Goal: Task Accomplishment & Management: Complete application form

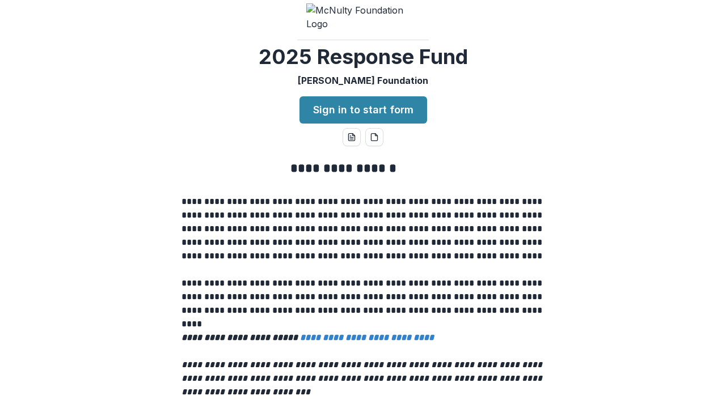
scroll to position [7, 0]
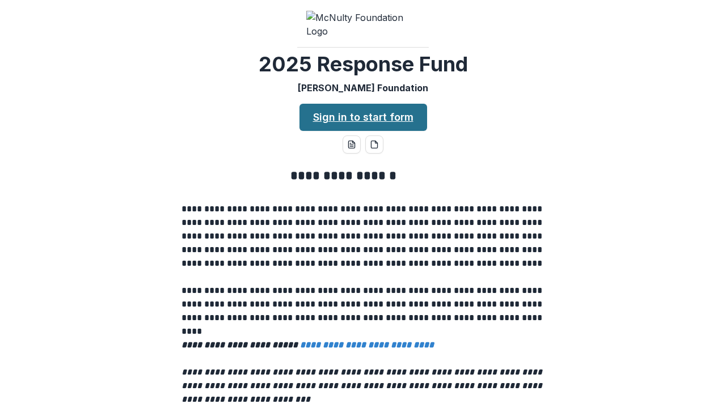
click at [344, 117] on link "Sign in to start form" at bounding box center [363, 117] width 128 height 27
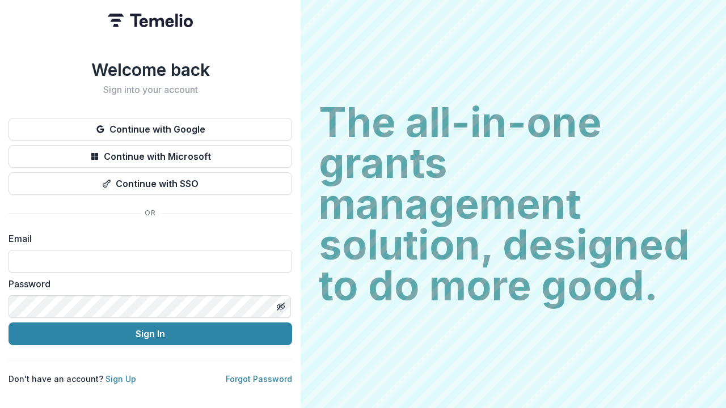
type input "**********"
click at [150, 329] on button "Sign In" at bounding box center [150, 334] width 283 height 23
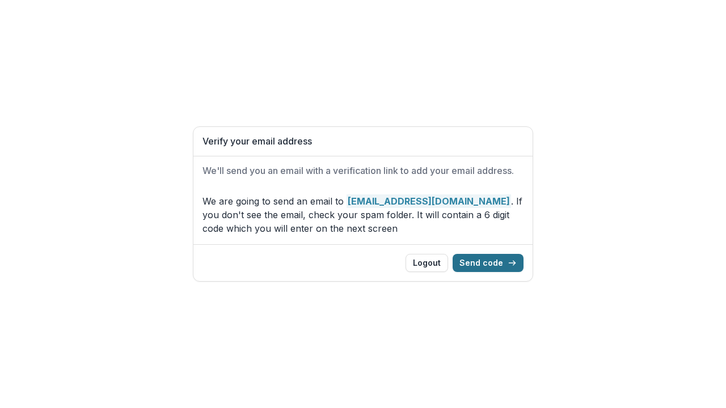
click at [478, 266] on button "Send code" at bounding box center [487, 263] width 71 height 18
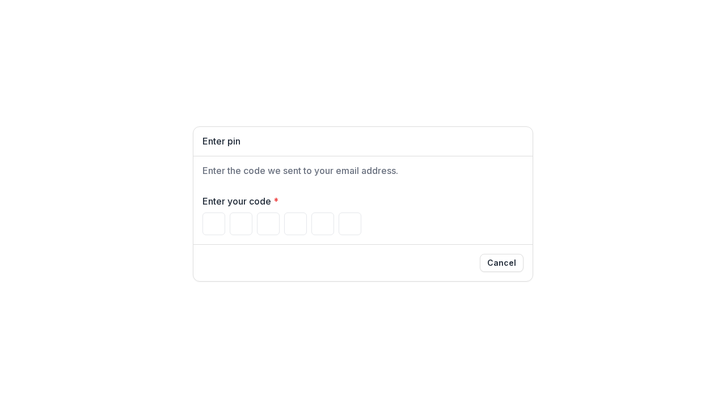
type input "*"
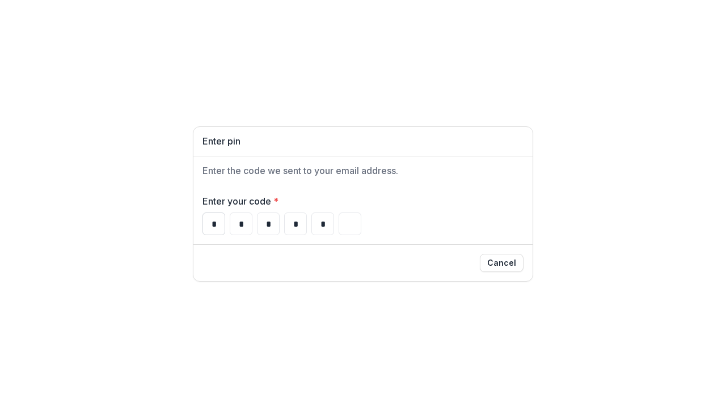
click at [211, 225] on input "*" at bounding box center [213, 224] width 23 height 23
drag, startPoint x: 211, startPoint y: 225, endPoint x: 346, endPoint y: 228, distance: 134.9
click at [346, 228] on div "* * * * *" at bounding box center [362, 224] width 321 height 23
type input "*"
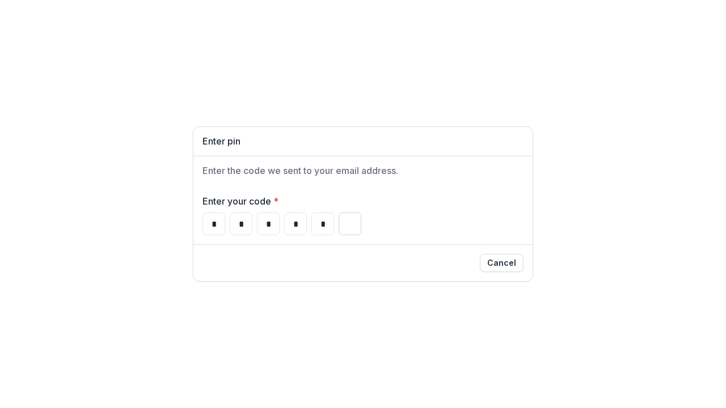
type input "*"
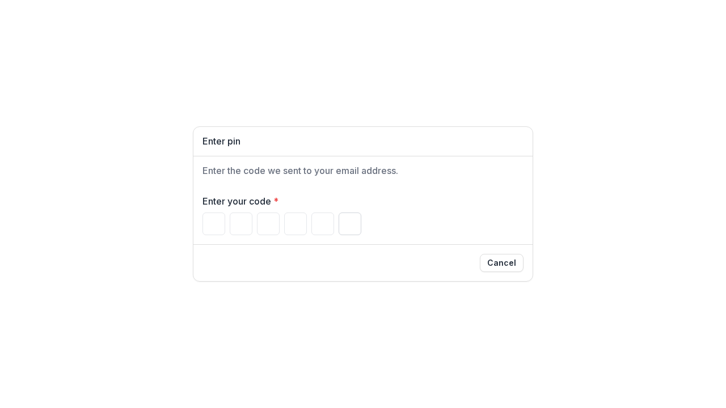
paste input "Please enter your pin code"
click at [365, 239] on div "Enter your code *" at bounding box center [362, 214] width 339 height 59
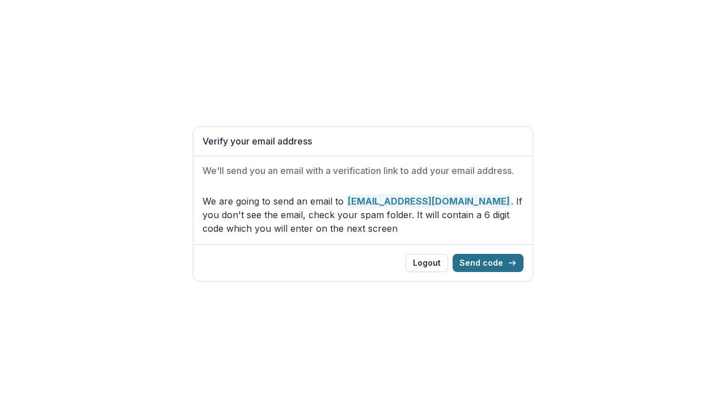
click at [489, 265] on button "Send code" at bounding box center [487, 263] width 71 height 18
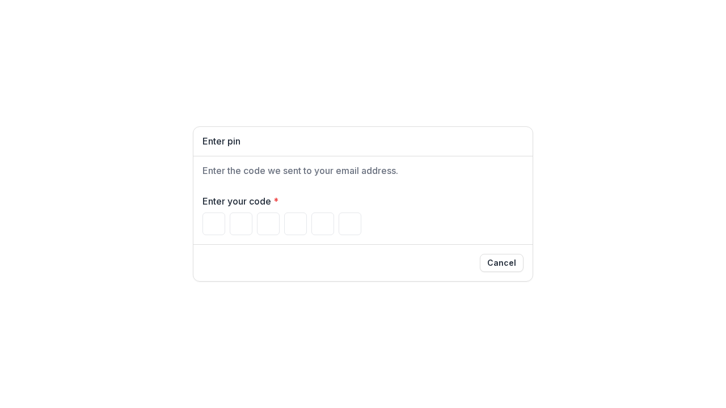
type input "*"
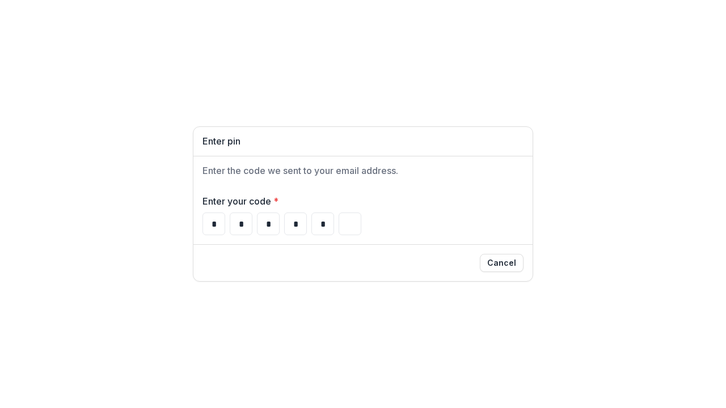
click at [378, 223] on div "* * * * *" at bounding box center [362, 224] width 321 height 23
click at [218, 223] on input "*" at bounding box center [213, 224] width 23 height 23
type input "*"
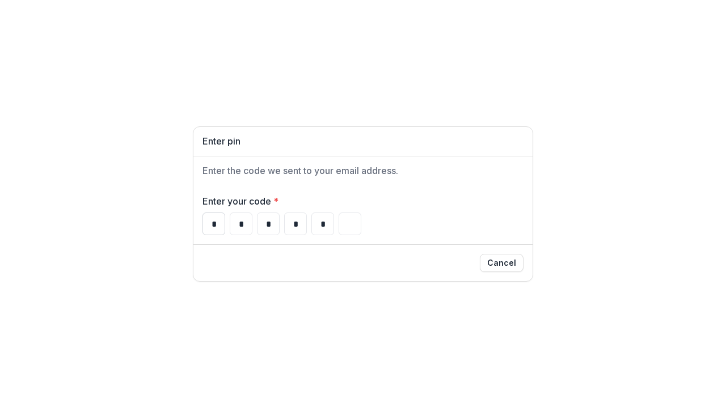
type input "*"
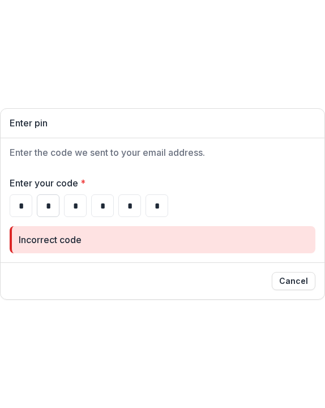
click at [44, 205] on input "*" at bounding box center [48, 205] width 23 height 23
type input "*"
click at [66, 206] on input "*" at bounding box center [75, 205] width 23 height 23
type input "*"
click at [103, 207] on input "*" at bounding box center [102, 205] width 23 height 23
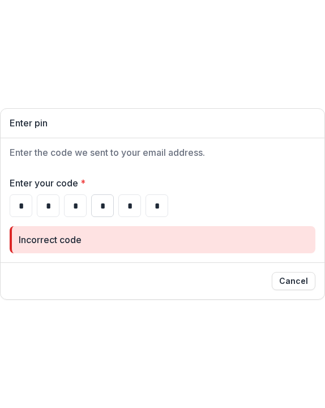
type input "*"
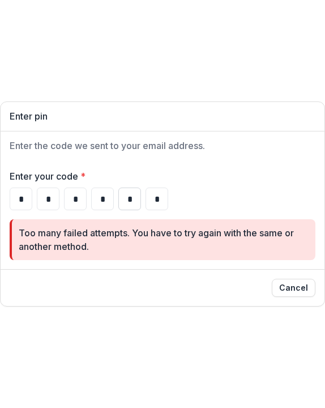
click at [130, 203] on input "*" at bounding box center [129, 199] width 23 height 23
type input "*"
click at [155, 203] on input "*" at bounding box center [157, 199] width 23 height 23
type input "*"
click at [96, 200] on input "*" at bounding box center [102, 199] width 23 height 23
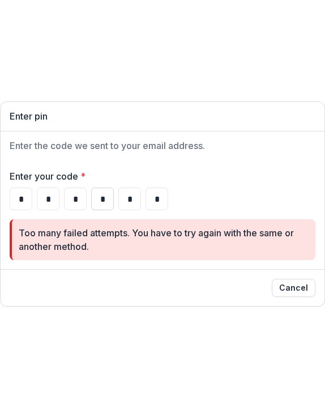
click at [96, 200] on input "*" at bounding box center [102, 199] width 23 height 23
type input "*"
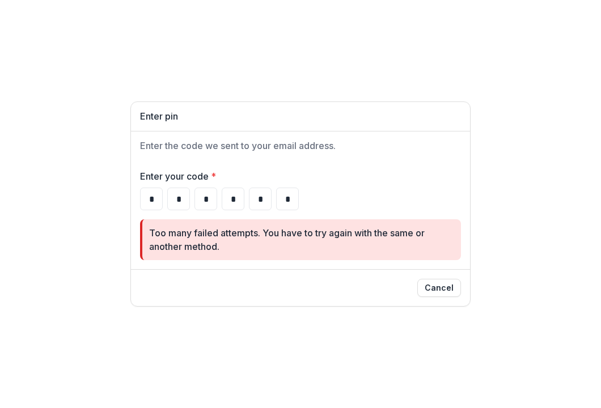
click at [401, 289] on div "Cancel" at bounding box center [300, 288] width 321 height 18
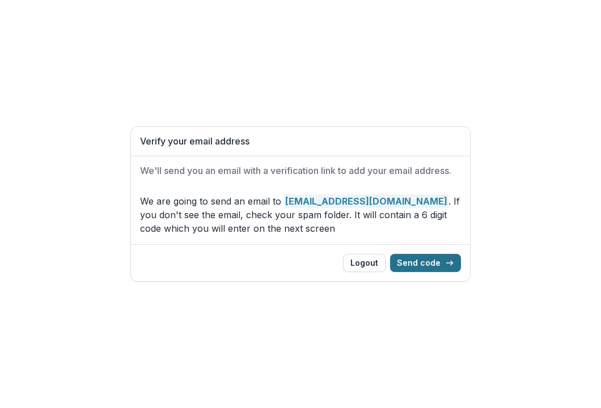
click at [417, 260] on button "Send code" at bounding box center [425, 263] width 71 height 18
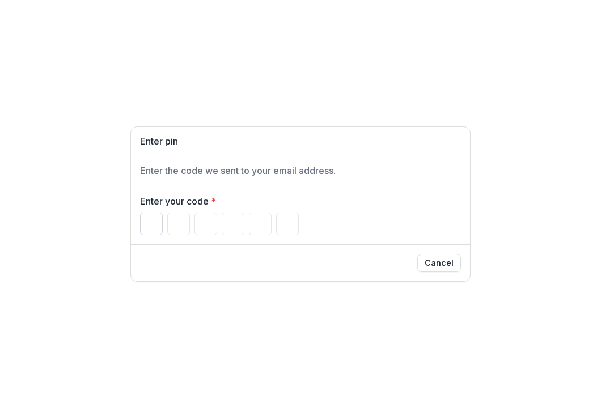
type input "*"
drag, startPoint x: 66, startPoint y: 93, endPoint x: 99, endPoint y: 92, distance: 32.9
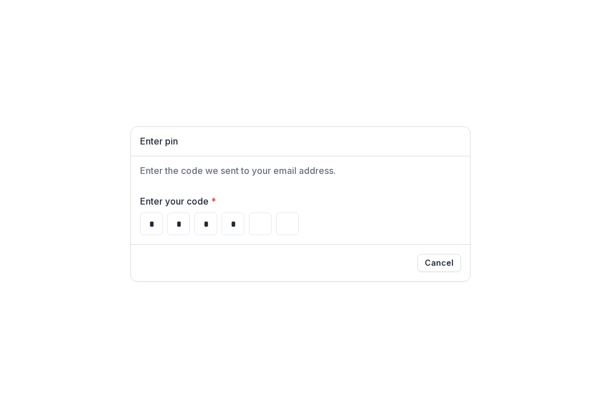
click at [111, 93] on div "Enter pin Enter the code we sent to your email address. Enter your code * * * *…" at bounding box center [300, 204] width 601 height 408
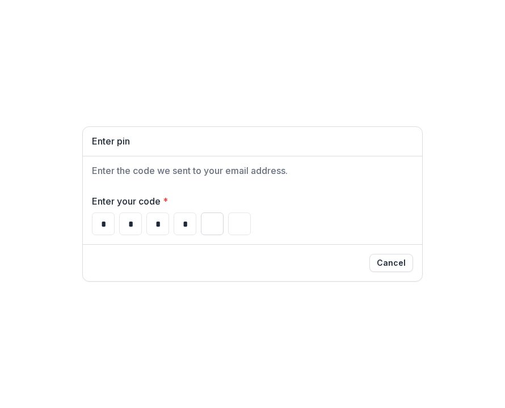
click at [213, 225] on input "Please enter your pin code" at bounding box center [212, 224] width 23 height 23
type input "*"
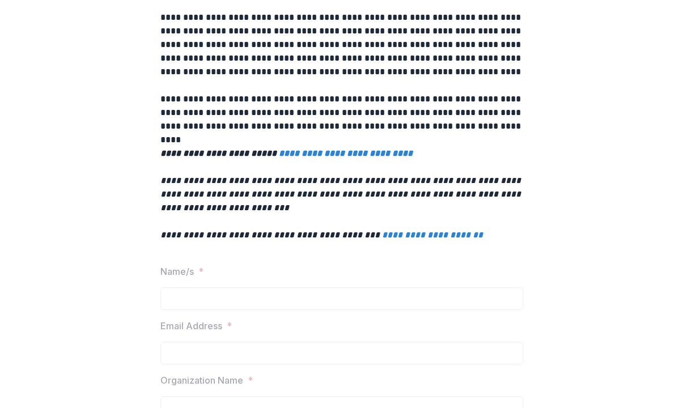
scroll to position [277, 0]
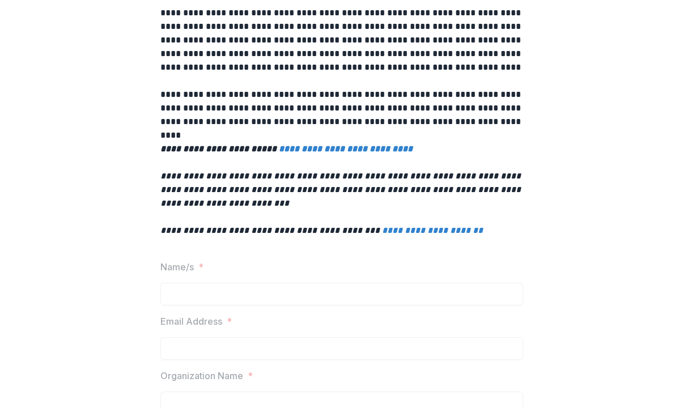
click at [310, 145] on em "**********" at bounding box center [346, 149] width 134 height 9
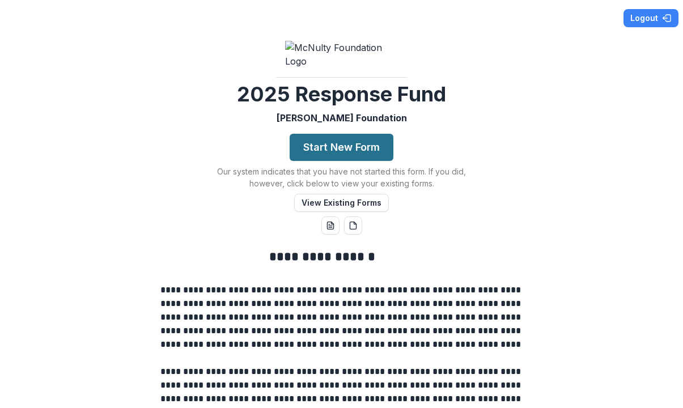
scroll to position [0, 0]
click at [327, 139] on button "Start New Form" at bounding box center [342, 147] width 104 height 27
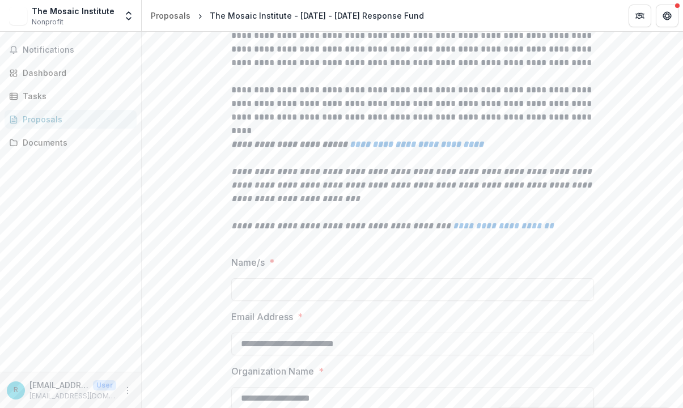
scroll to position [286, 0]
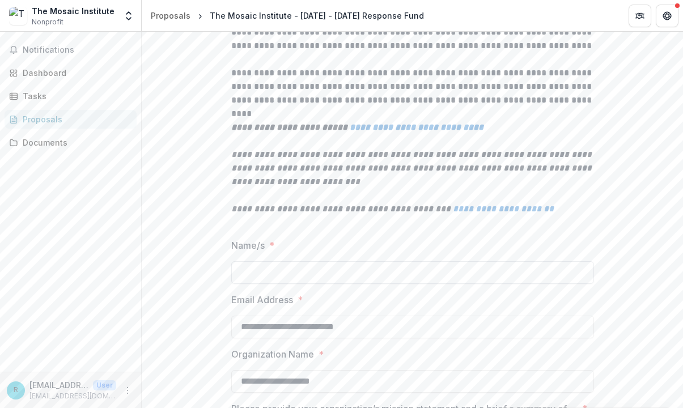
click at [257, 277] on input "Name/s *" at bounding box center [412, 272] width 363 height 23
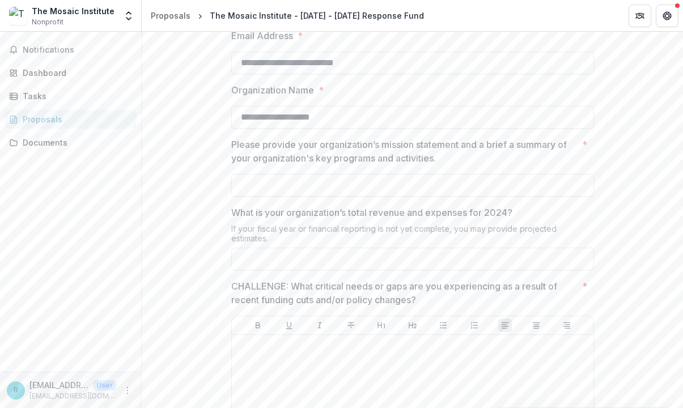
scroll to position [557, 0]
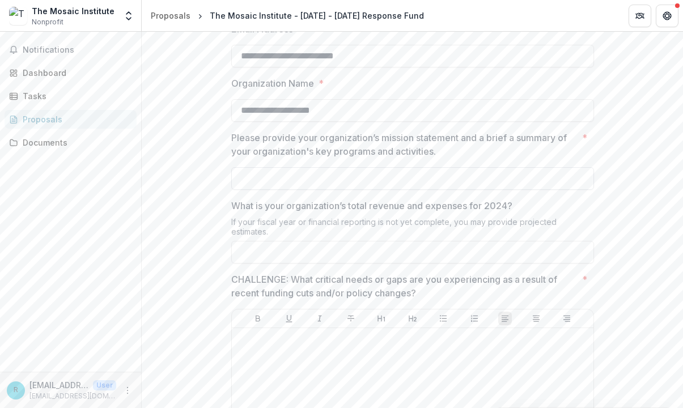
type input "**********"
click at [258, 183] on input "Please provide your organization’s mission statement and a brief a summary of y…" at bounding box center [412, 178] width 363 height 23
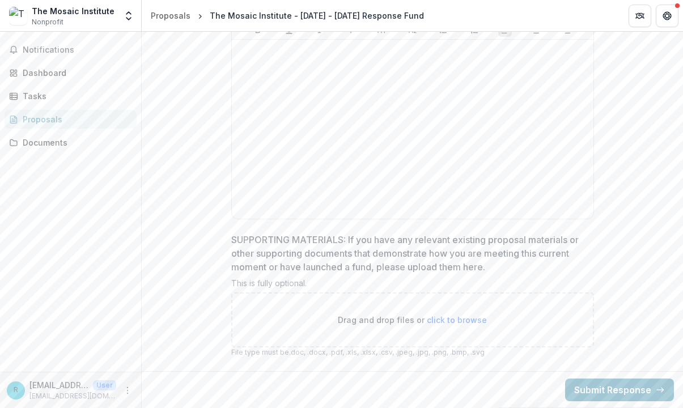
scroll to position [1404, 0]
